Goal: Task Accomplishment & Management: Use online tool/utility

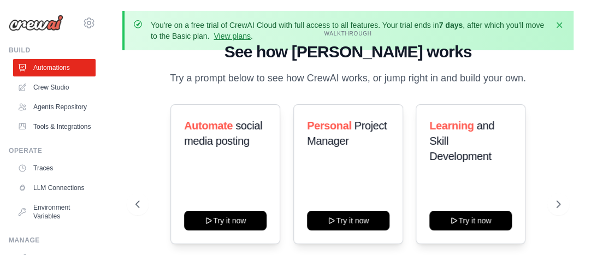
click at [140, 125] on div "Automate social media posting Try it now Personal Project Manager Try it now Le…" at bounding box center [348, 174] width 425 height 140
click at [68, 197] on link "LLM Connections" at bounding box center [55, 187] width 83 height 17
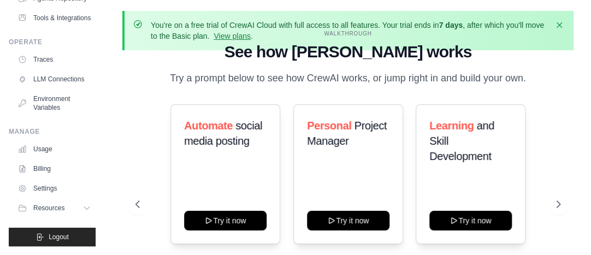
scroll to position [134, 0]
